Goal: Transaction & Acquisition: Obtain resource

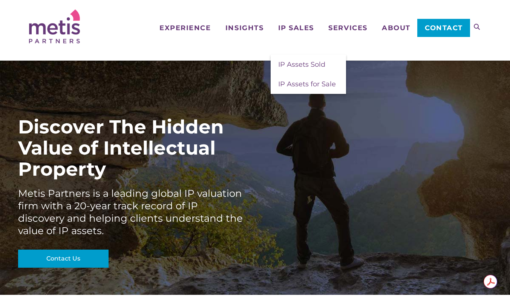
click at [292, 86] on span "IP Assets for Sale" at bounding box center [307, 84] width 58 height 8
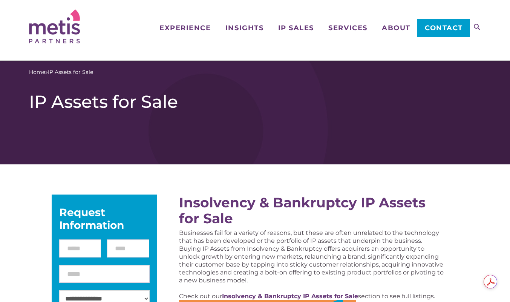
scroll to position [262, 0]
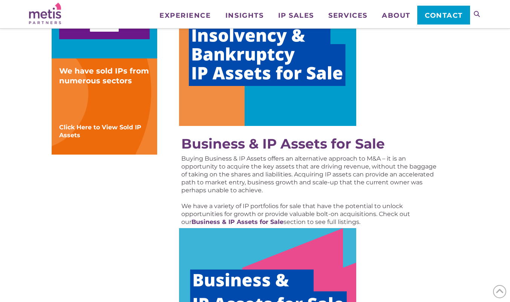
click at [262, 150] on strong "Business & IP Assets for Sale" at bounding box center [283, 143] width 204 height 17
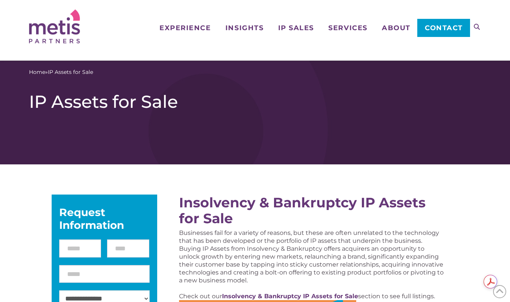
scroll to position [262, 0]
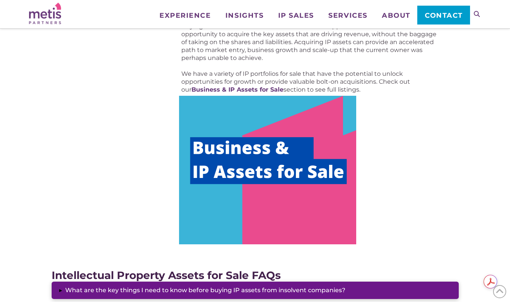
scroll to position [398, 0]
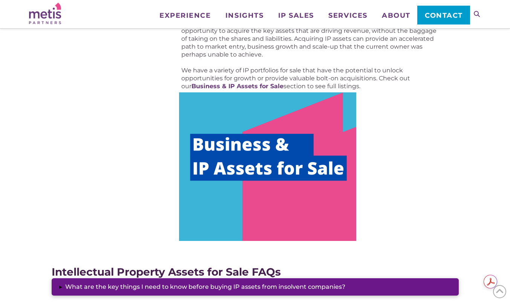
click at [280, 170] on img at bounding box center [267, 166] width 177 height 148
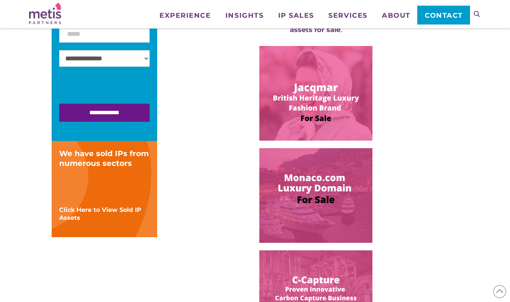
scroll to position [204, 0]
